Goal: Find specific page/section: Find specific page/section

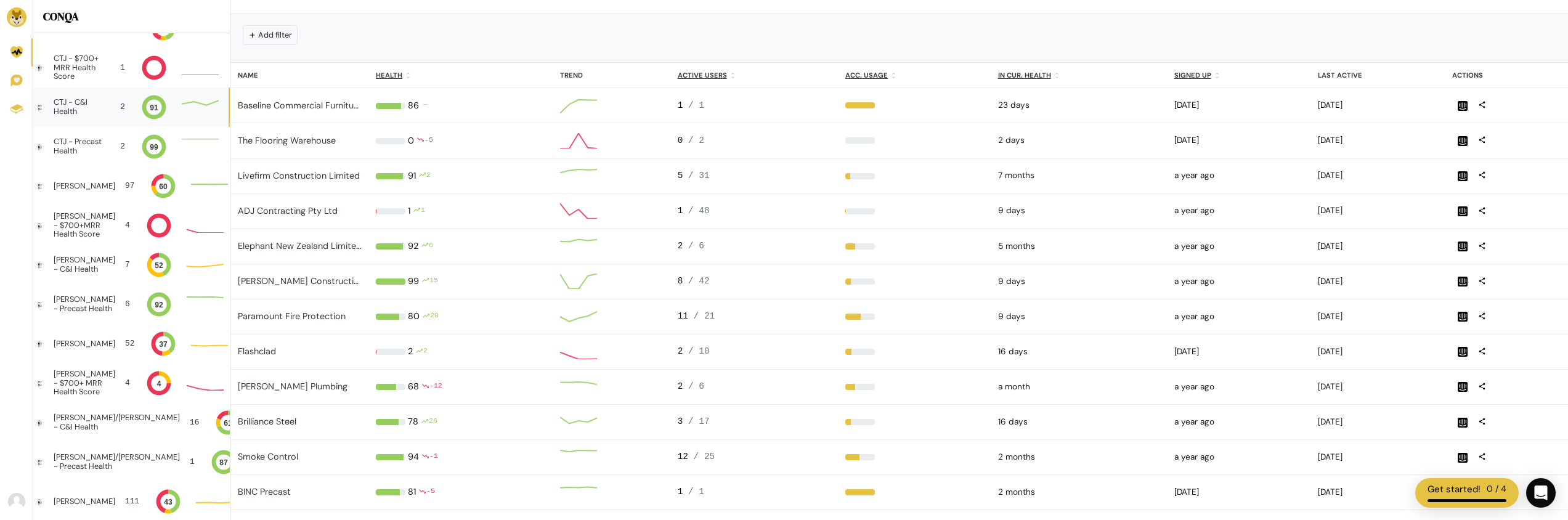
click at [74, 108] on div "CTJ - C&I Health" at bounding box center [77, 107] width 47 height 18
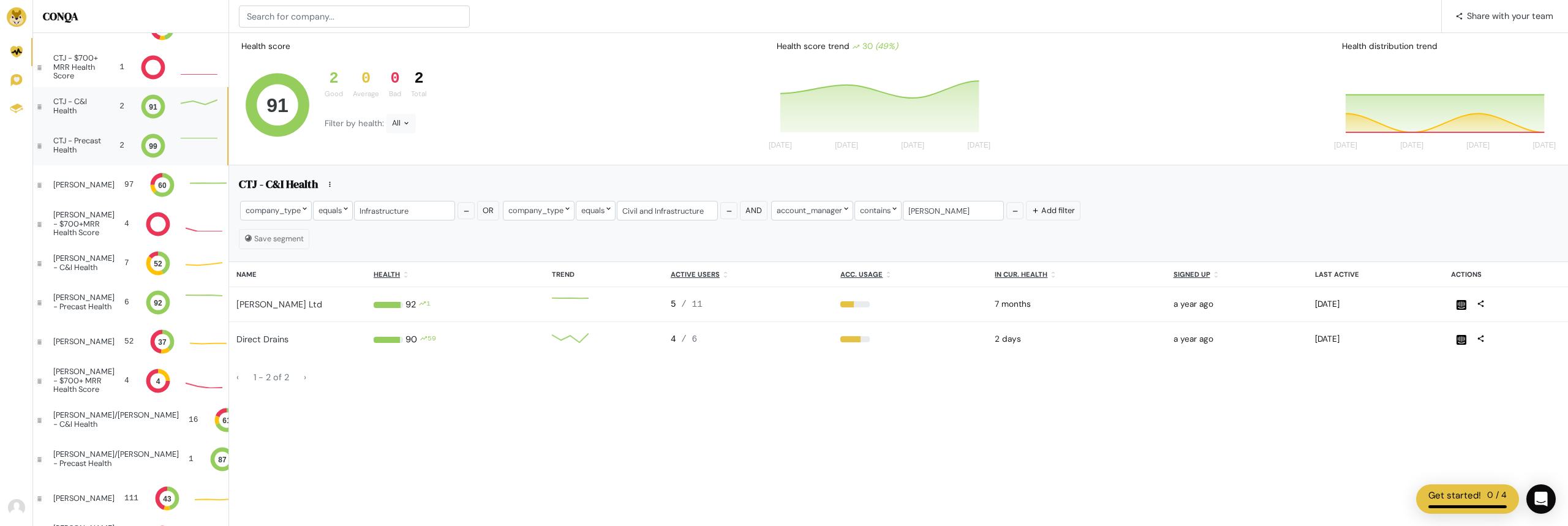
click at [71, 145] on div "CTJ - Precast Health" at bounding box center [78, 145] width 49 height 18
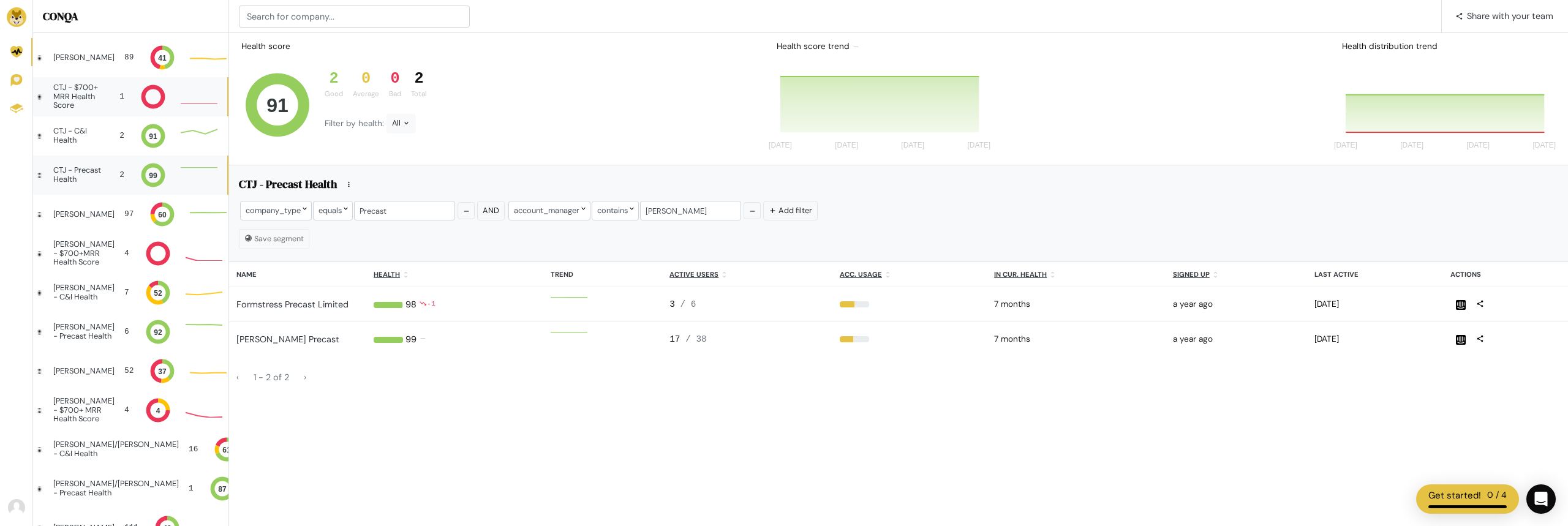
click at [75, 99] on div "CTJ - $700+ MRR Health Score" at bounding box center [79, 96] width 52 height 26
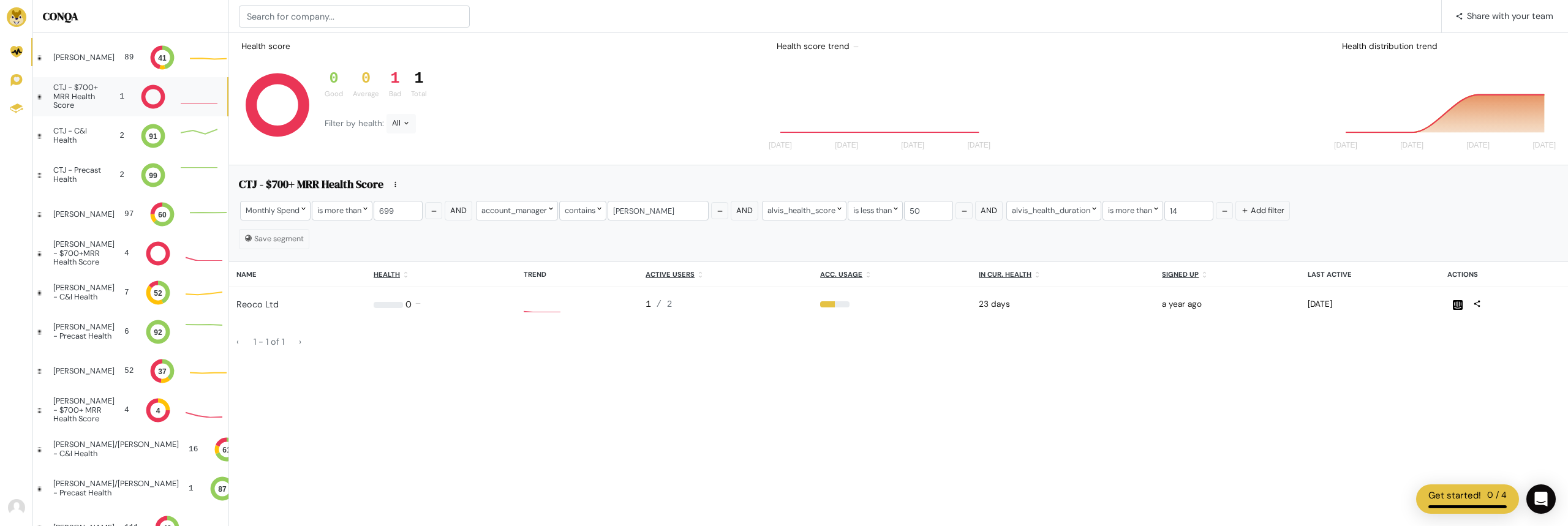
scroll to position [10, 10]
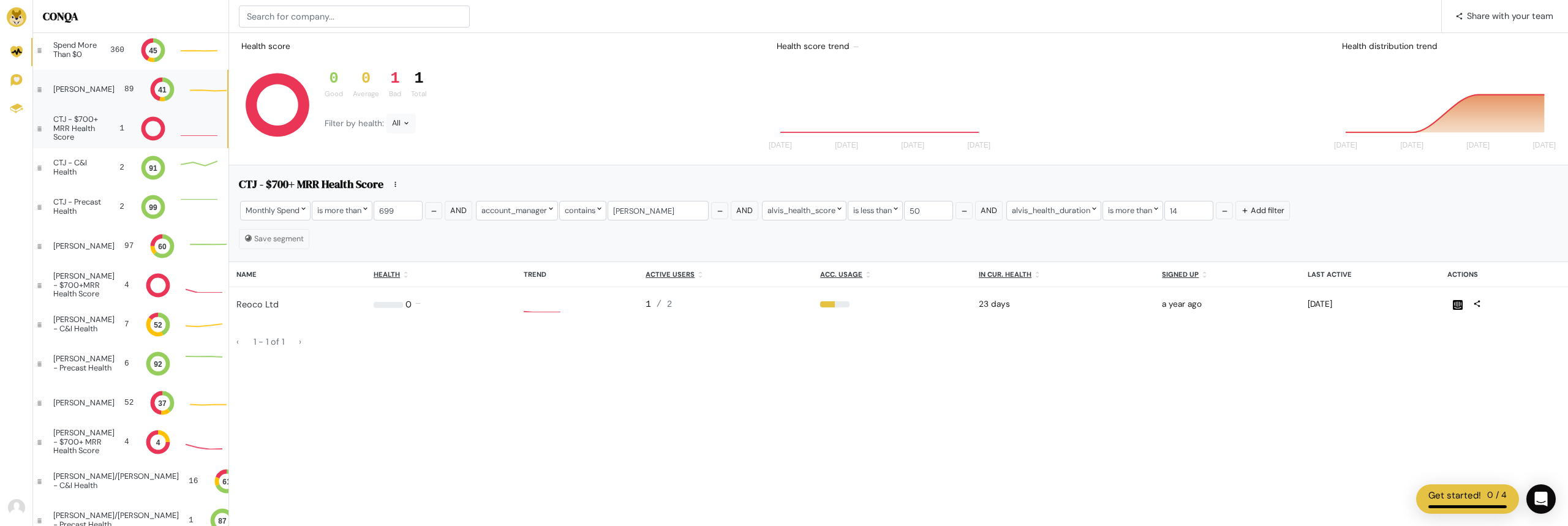
click at [78, 88] on div "[PERSON_NAME]" at bounding box center [84, 89] width 61 height 9
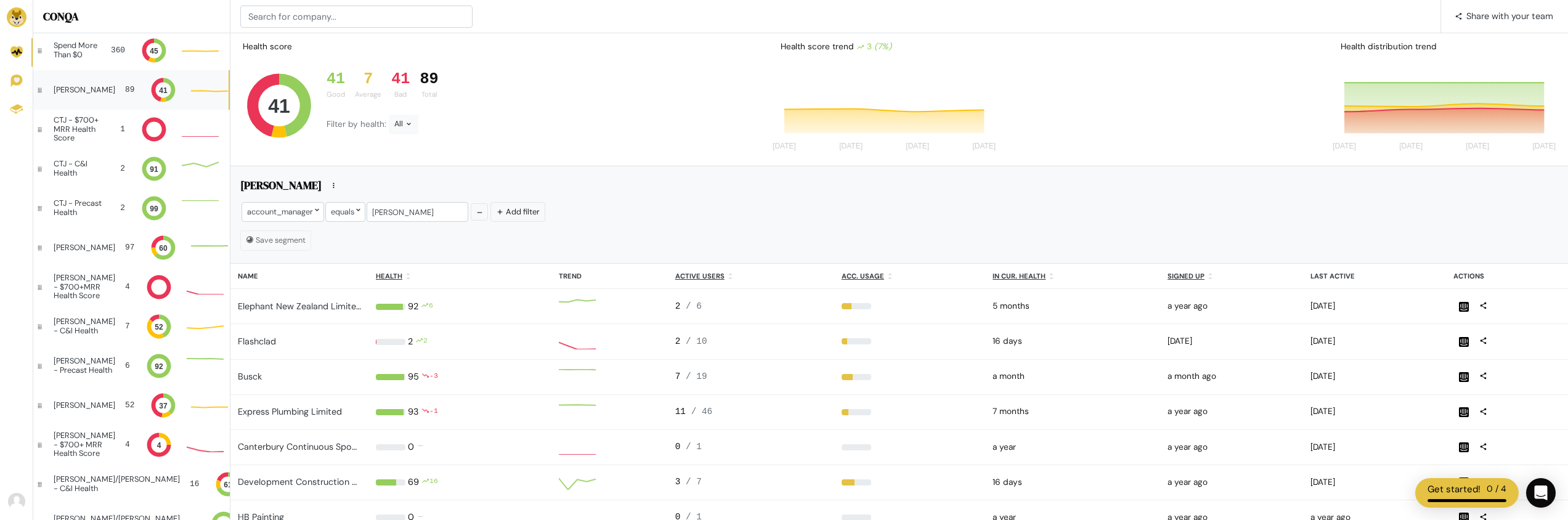
click at [404, 82] on div "41" at bounding box center [400, 79] width 19 height 19
click at [406, 75] on div "41" at bounding box center [400, 79] width 19 height 19
click at [254, 109] on icon at bounding box center [263, 105] width 32 height 63
click at [389, 276] on u "Health" at bounding box center [389, 276] width 26 height 9
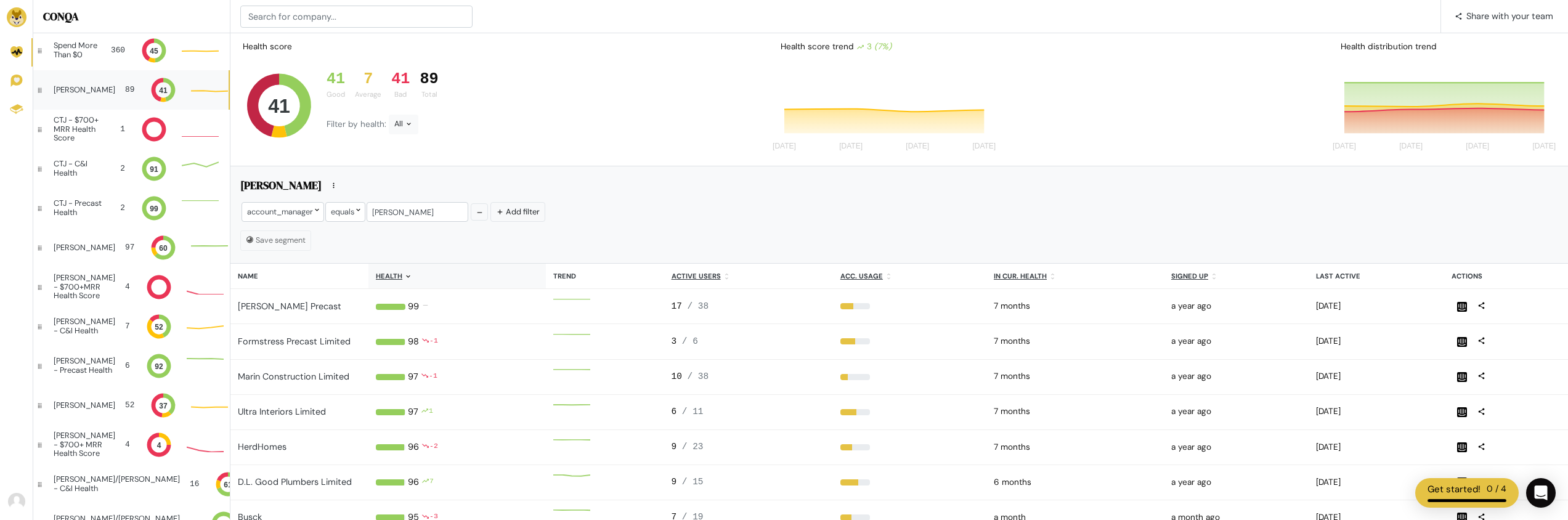
click at [389, 276] on u "Health" at bounding box center [389, 276] width 26 height 9
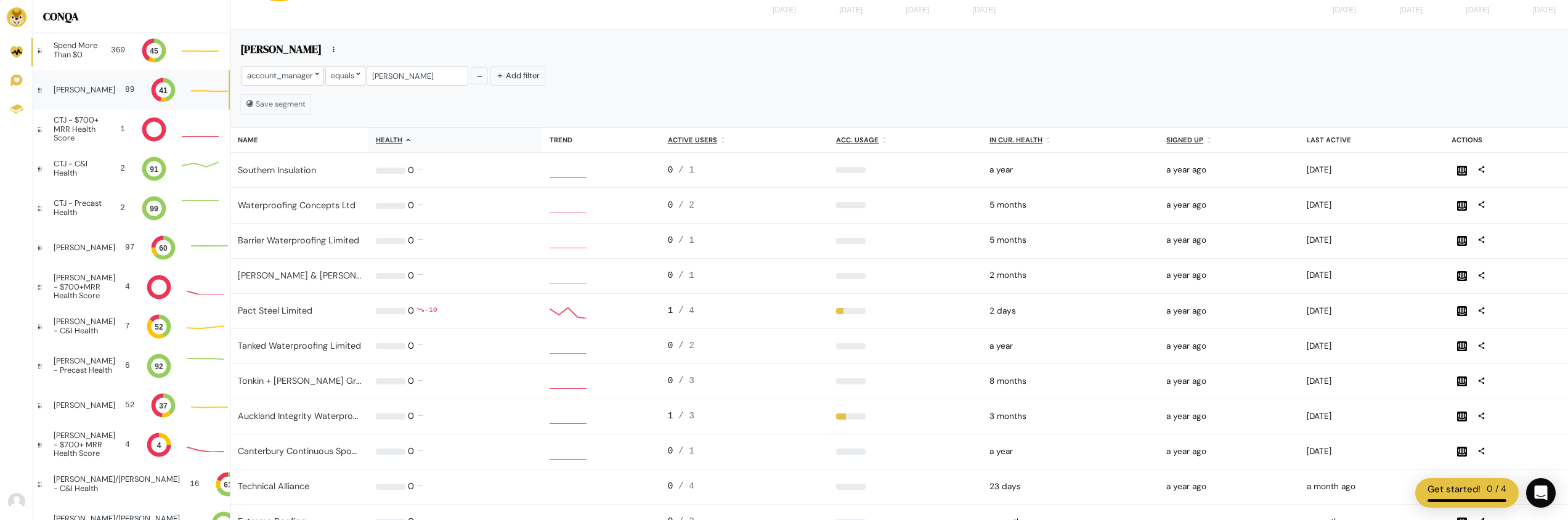
scroll to position [10, 10]
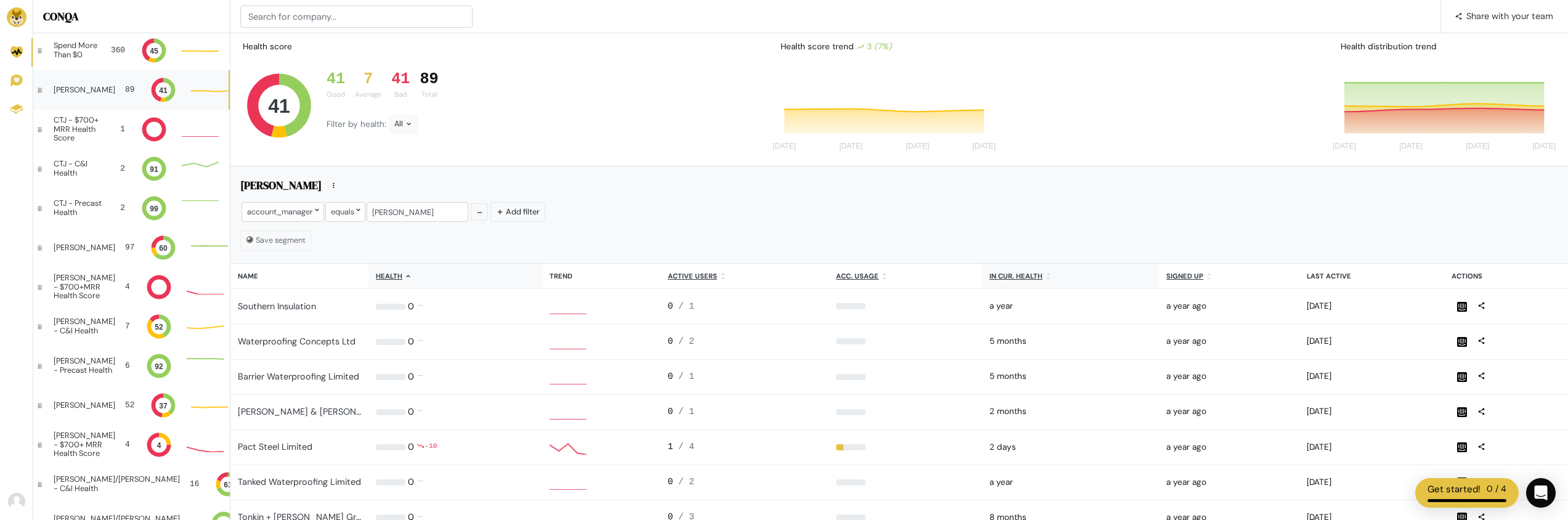
click at [1015, 278] on u "In cur. health" at bounding box center [1015, 276] width 53 height 9
click at [1019, 273] on u "In cur. health" at bounding box center [1021, 276] width 53 height 9
